Goal: Information Seeking & Learning: Learn about a topic

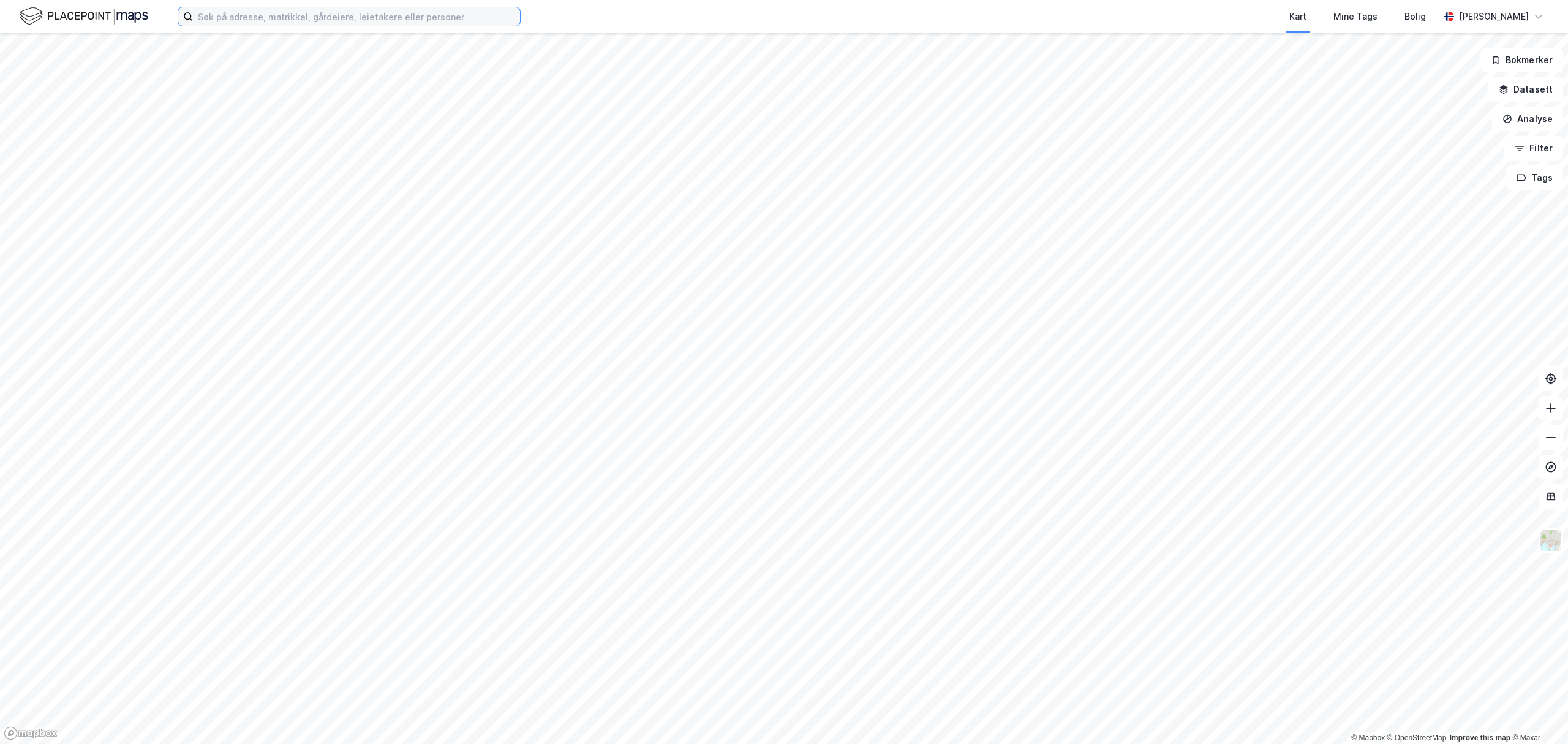
click at [418, 21] on input at bounding box center [356, 17] width 327 height 19
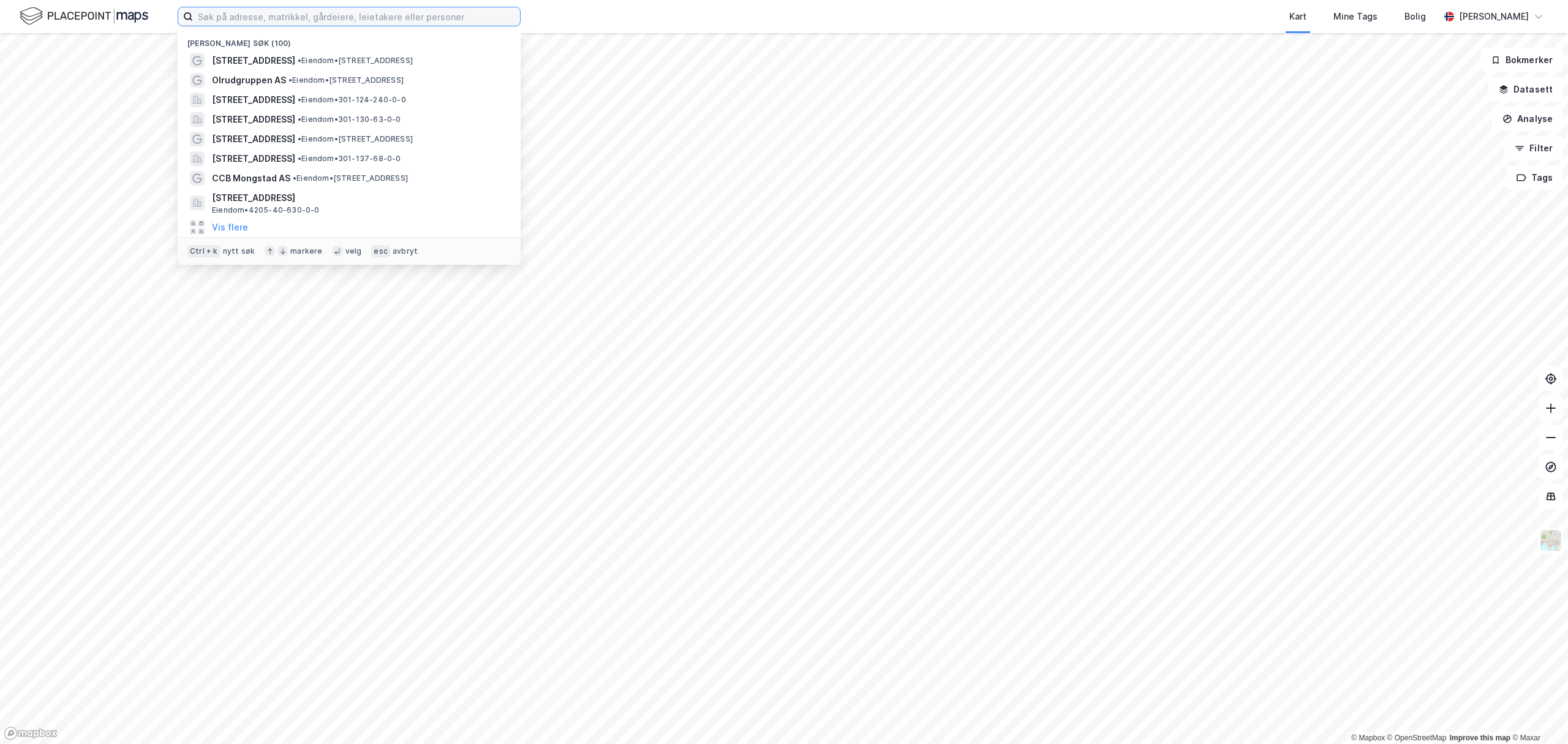
paste input "KVALNESVEIEN 162"
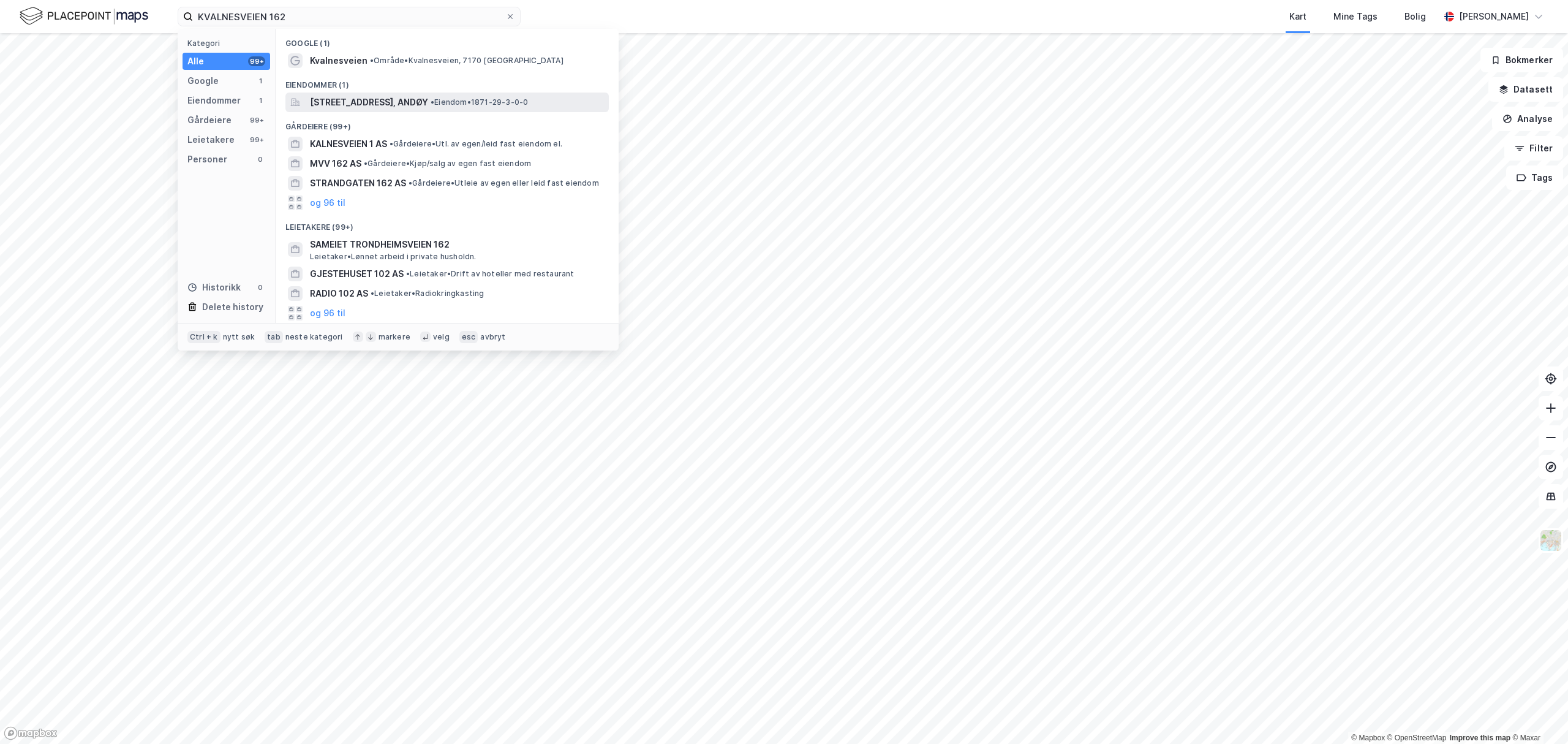
click at [347, 108] on span "[STREET_ADDRESS], ANDØY" at bounding box center [369, 102] width 118 height 14
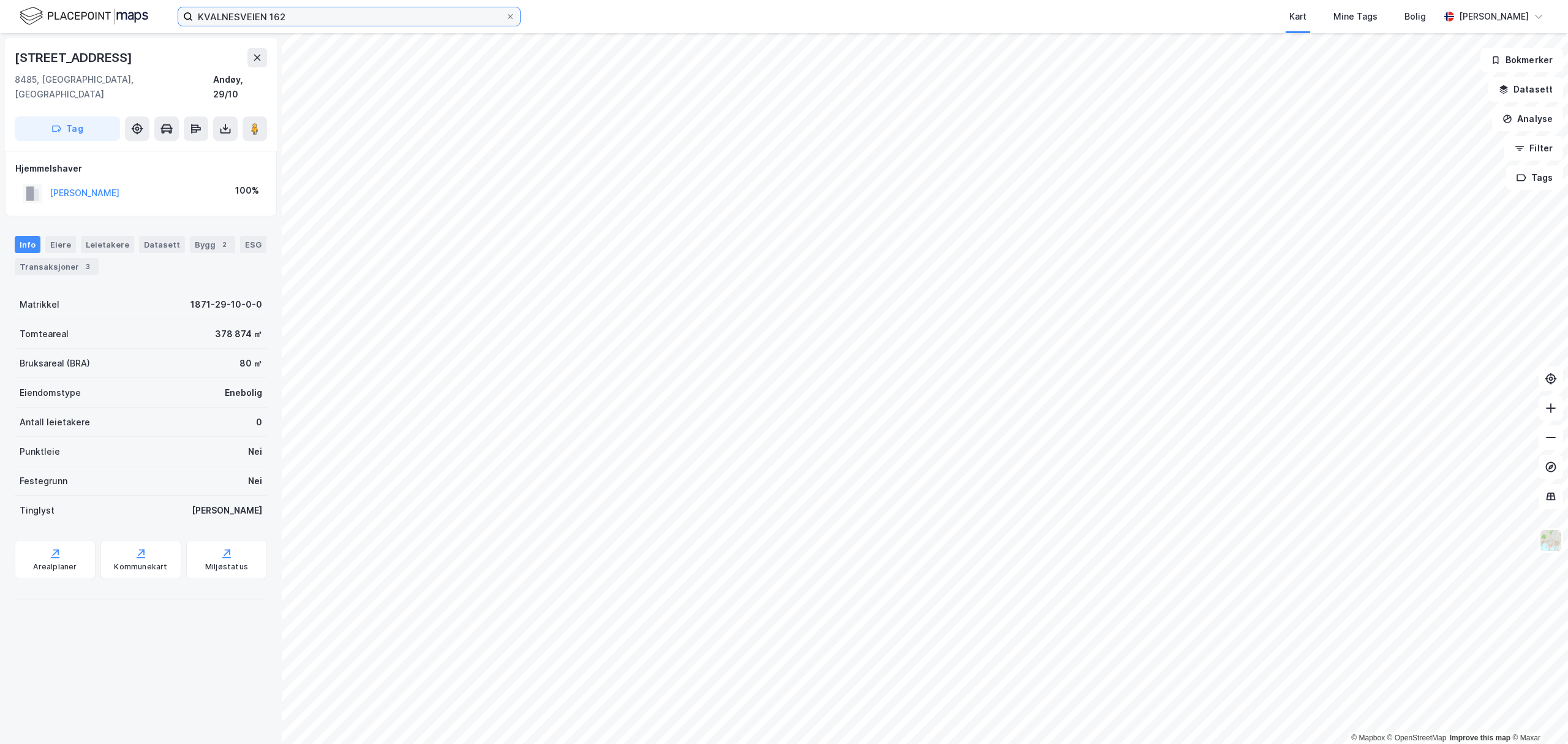
click at [371, 19] on input "KVALNESVEIEN 162" at bounding box center [349, 17] width 312 height 19
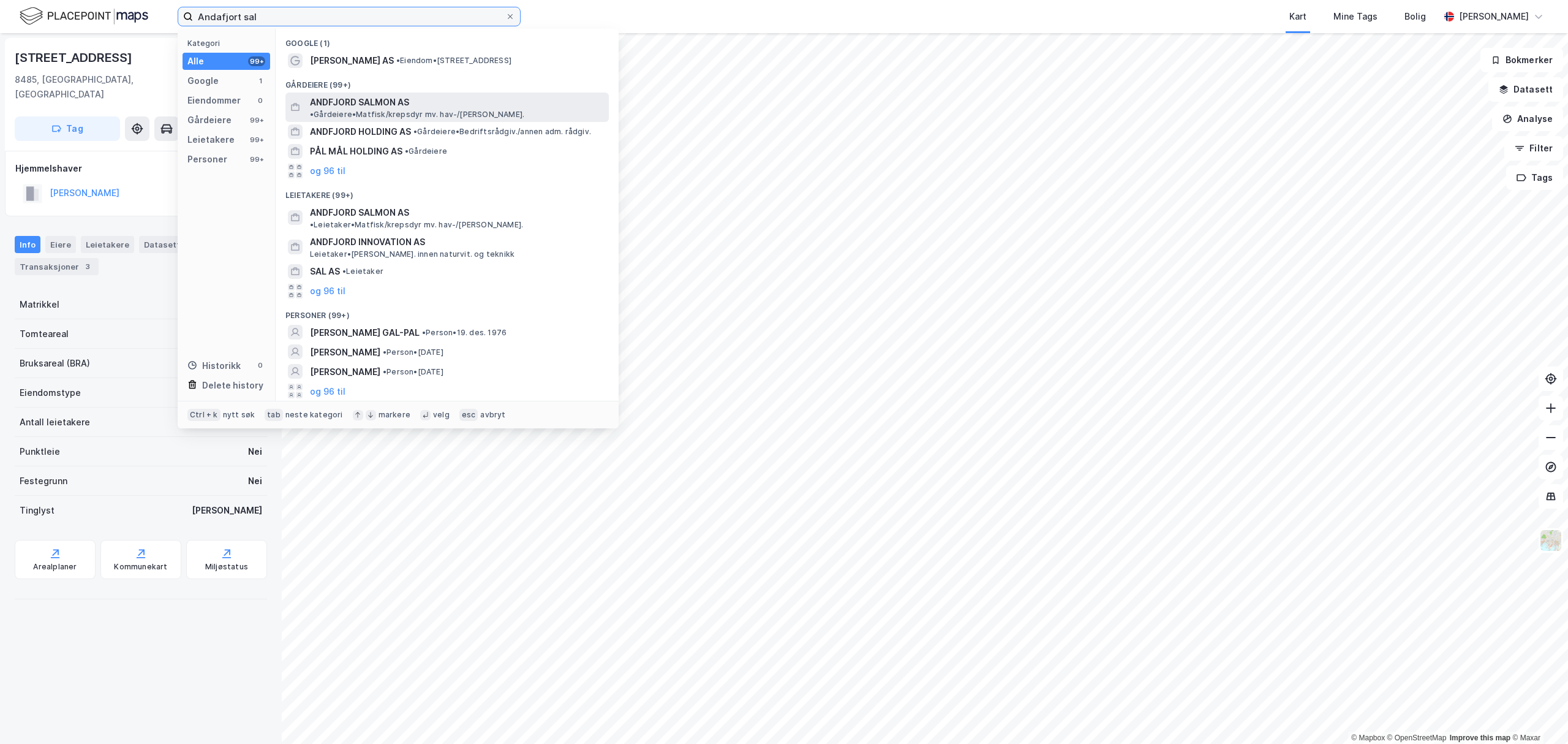
type input "Andafjort sal"
click at [421, 110] on span "• Gårdeiere • Matfisk/krepsdyr mv. hav-/[PERSON_NAME]." at bounding box center [417, 115] width 215 height 10
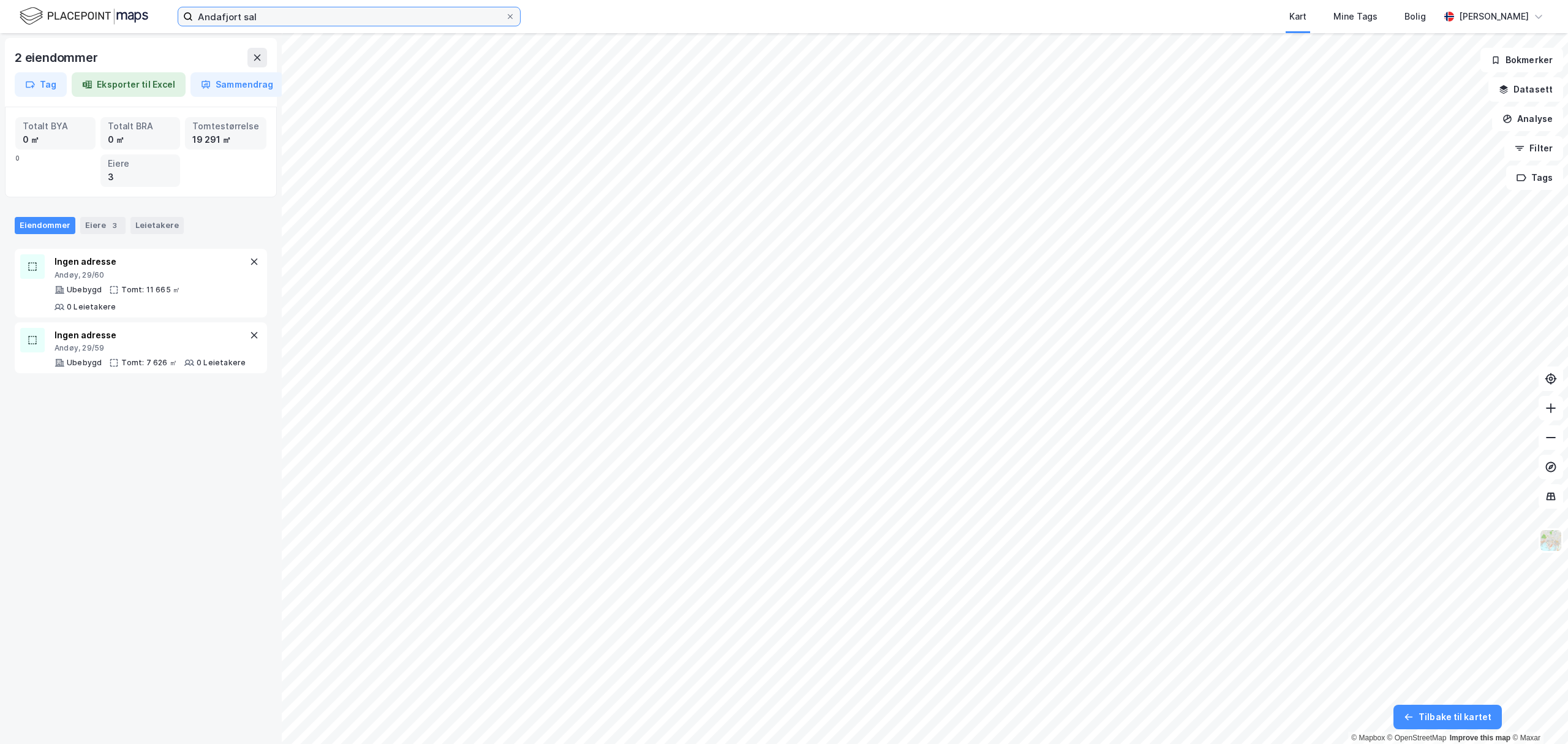
click at [332, 16] on input "Andafjort sal" at bounding box center [349, 17] width 312 height 19
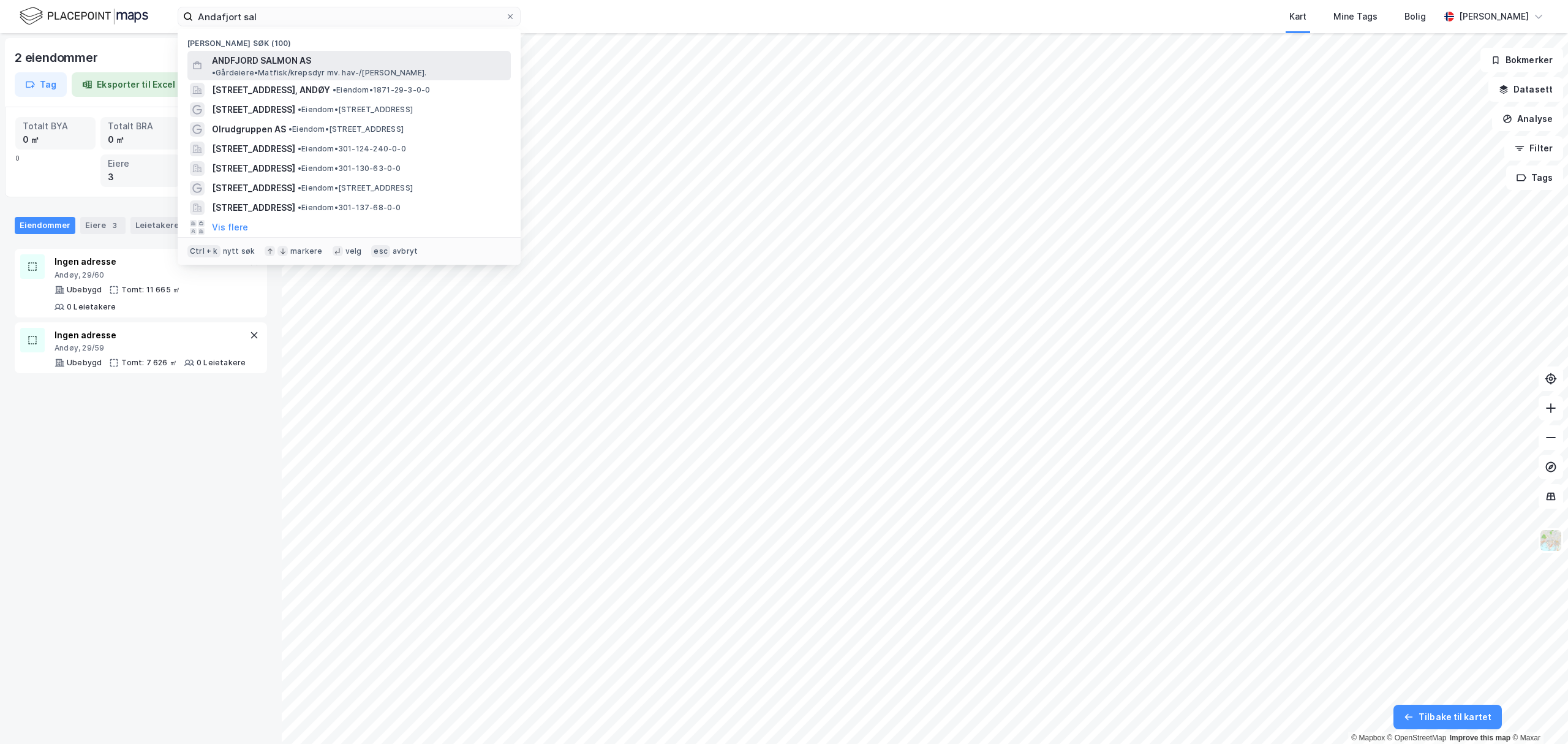
click at [277, 60] on span "ANDFJORD SALMON AS" at bounding box center [262, 60] width 99 height 14
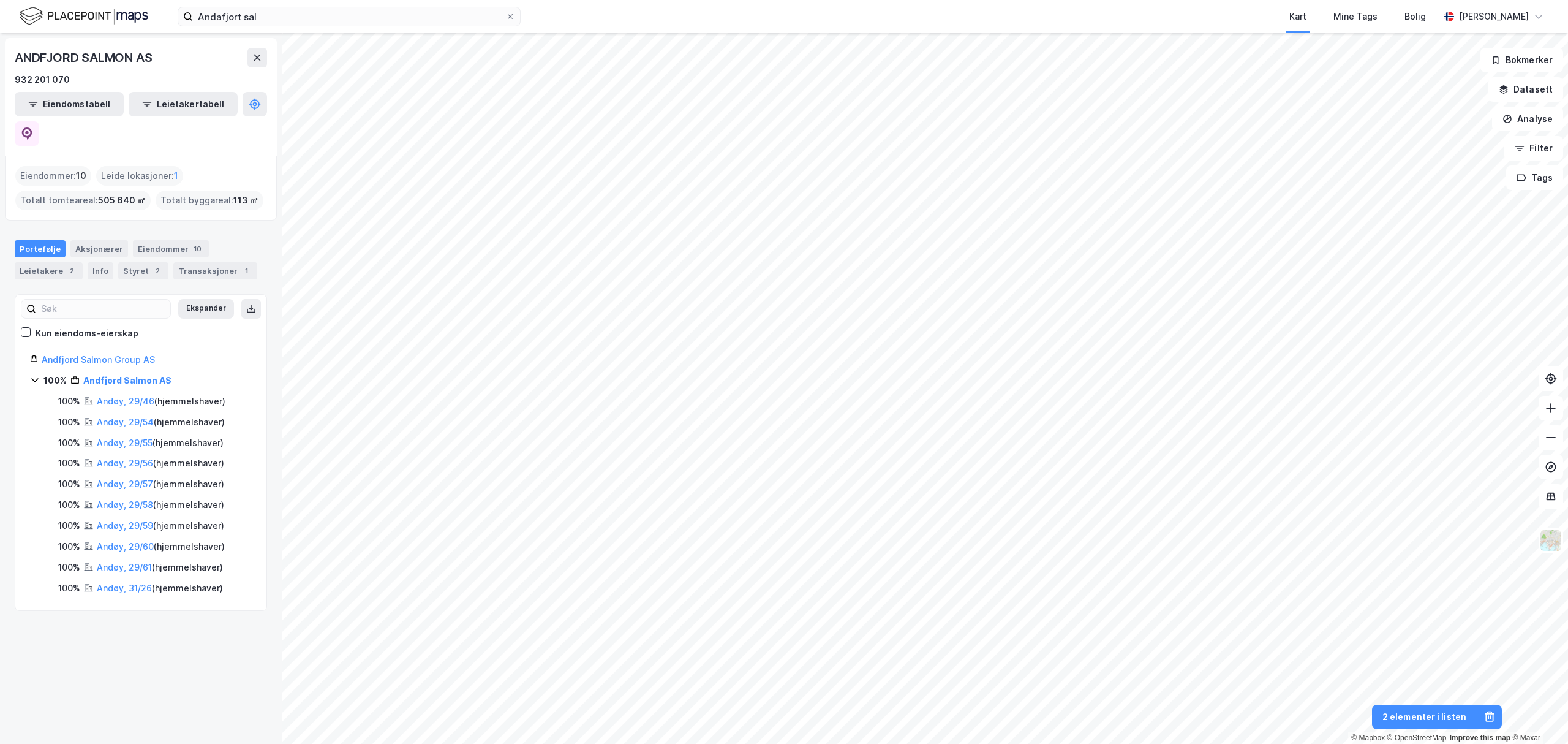
click at [1109, 25] on div "Andafjort sal Kart Mine Tags Bolig [PERSON_NAME] © Mapbox © OpenStreetMap Impro…" at bounding box center [784, 372] width 1568 height 744
click at [92, 262] on div "Info" at bounding box center [100, 270] width 26 height 17
